Goal: Find specific page/section: Find specific page/section

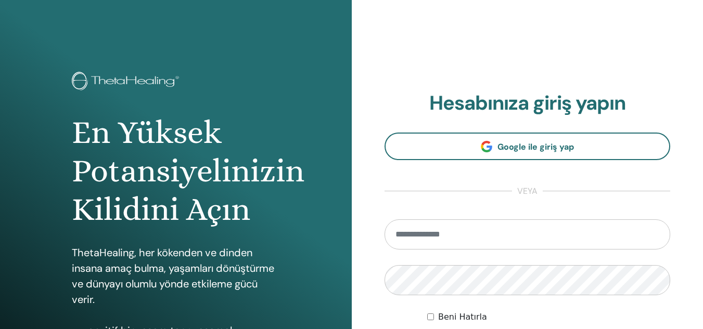
type input "**********"
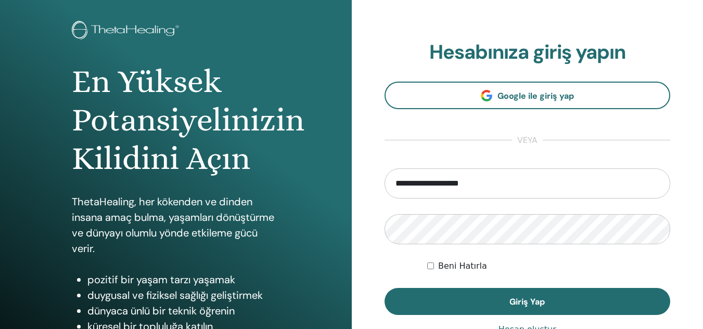
scroll to position [53, 0]
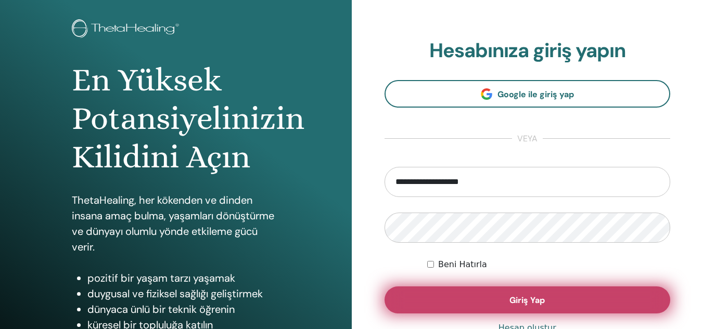
click at [560, 294] on button "Giriş Yap" at bounding box center [527, 300] width 286 height 27
